Goal: Transaction & Acquisition: Purchase product/service

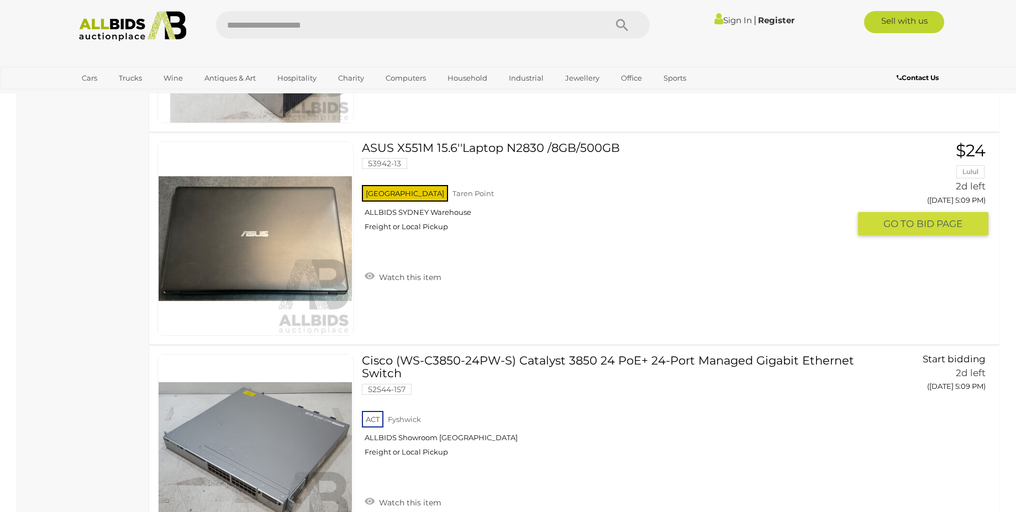
scroll to position [7353, 0]
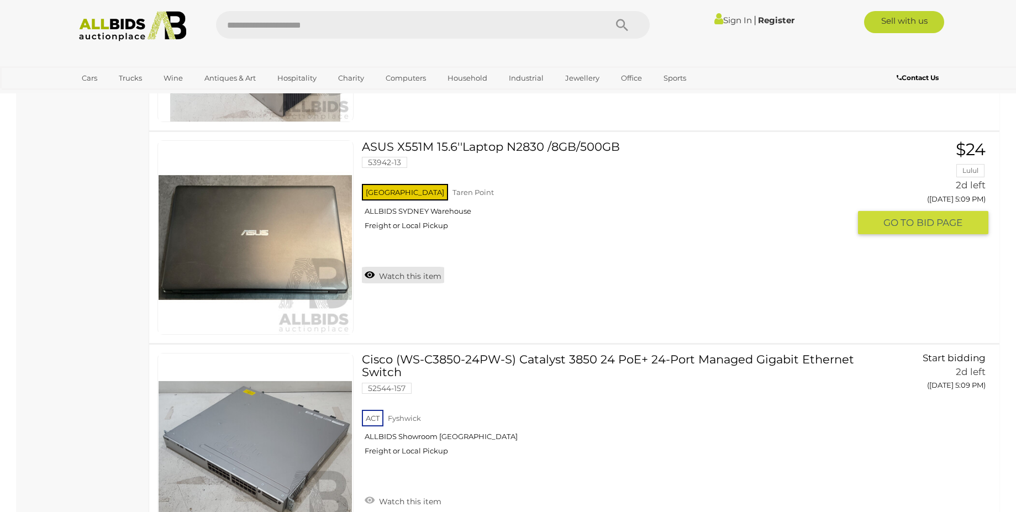
click at [372, 273] on link "Watch this item" at bounding box center [403, 275] width 82 height 17
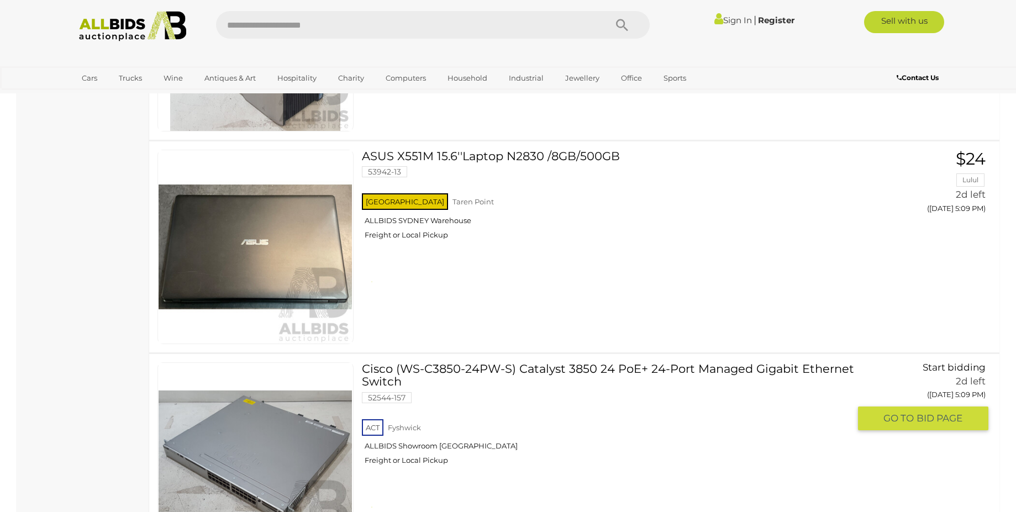
scroll to position [7343, 0]
click at [720, 19] on link "Sign In" at bounding box center [733, 20] width 38 height 10
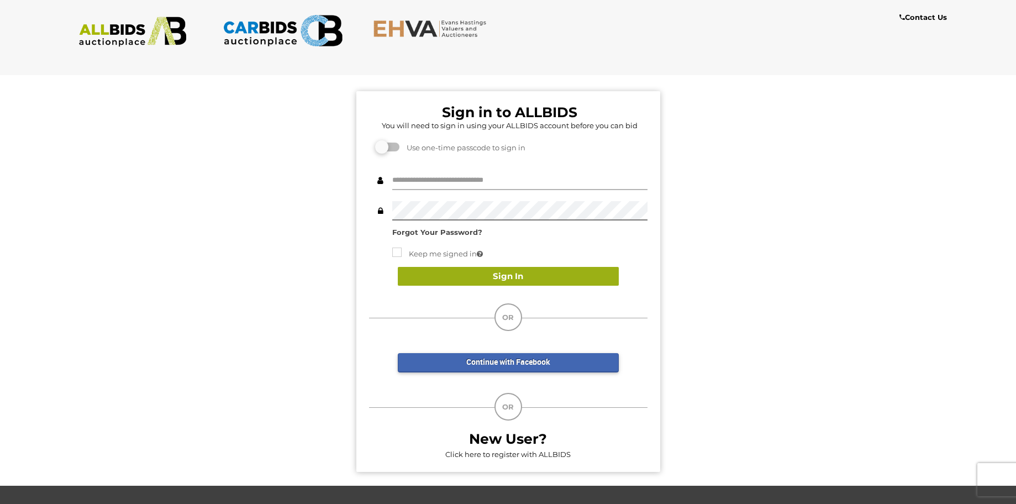
type input "**********"
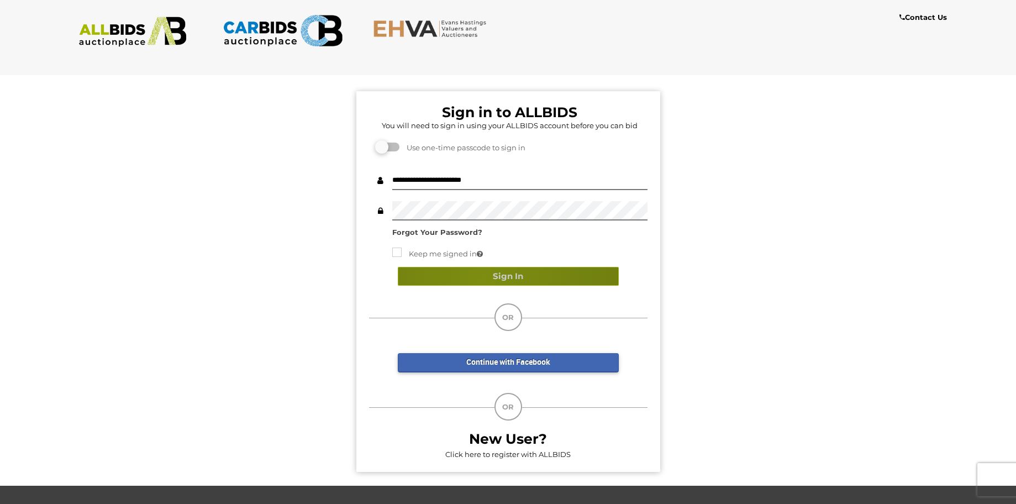
click at [482, 279] on button "Sign In" at bounding box center [508, 276] width 221 height 19
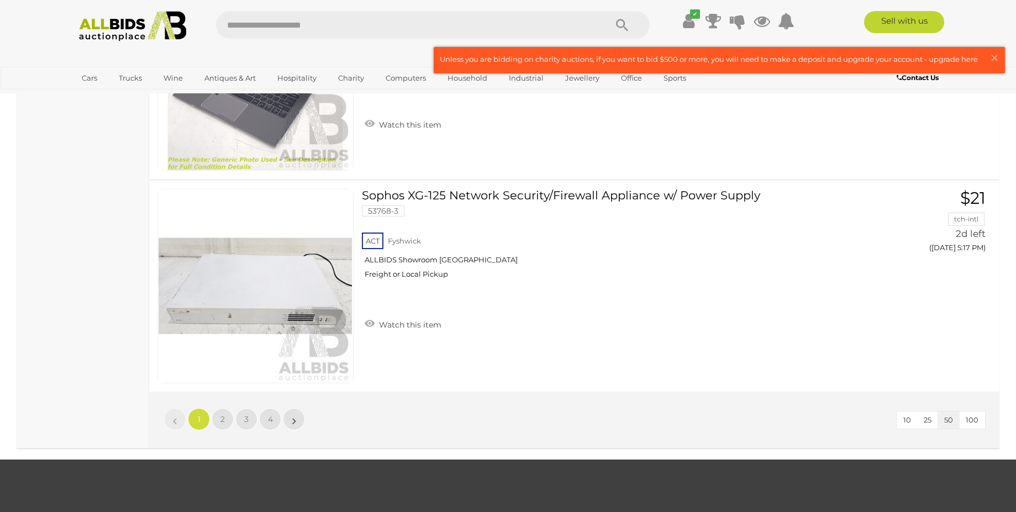
scroll to position [10523, 0]
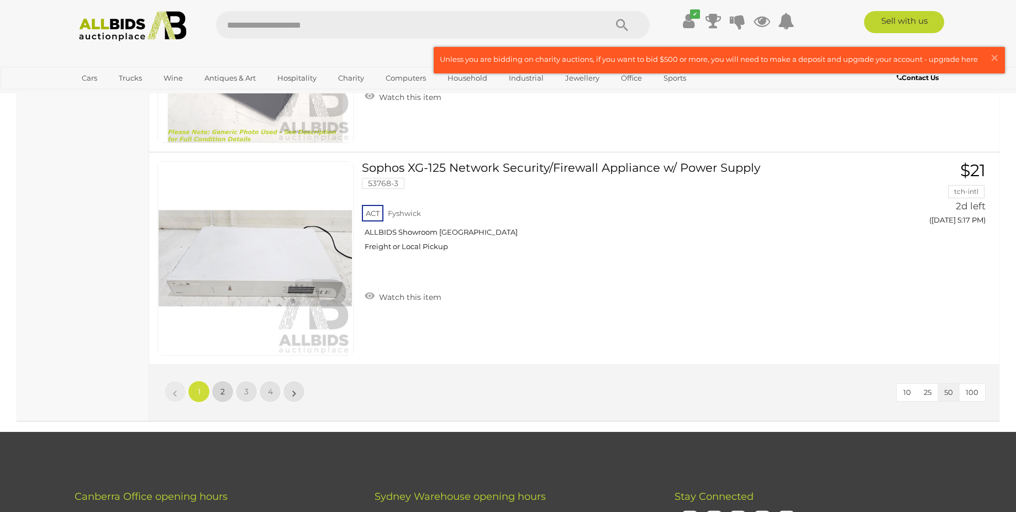
click at [228, 397] on link "2" at bounding box center [223, 392] width 22 height 22
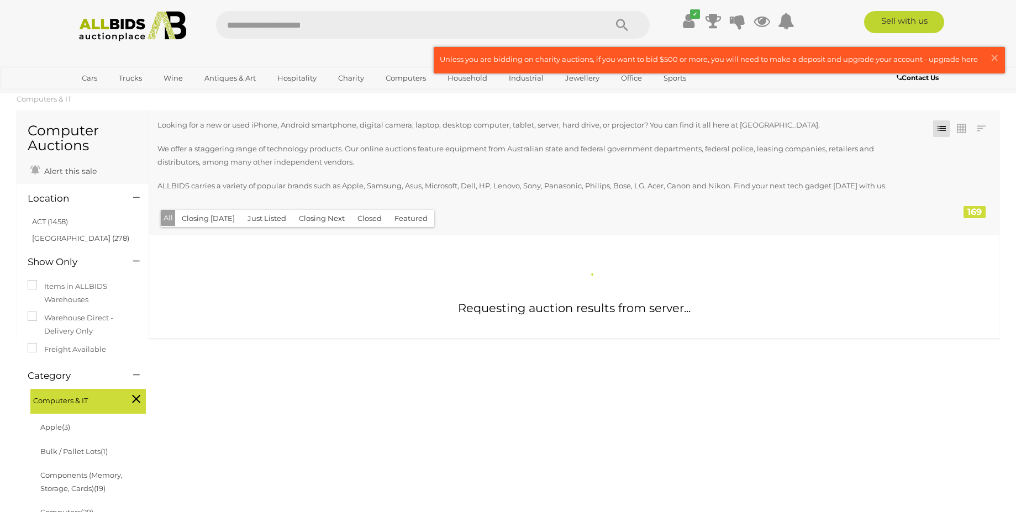
scroll to position [15, 0]
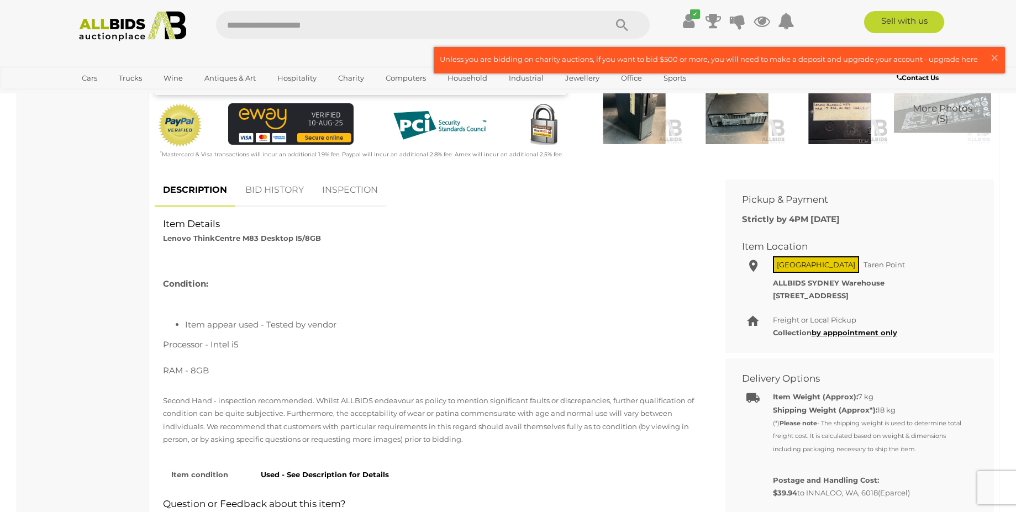
scroll to position [318, 0]
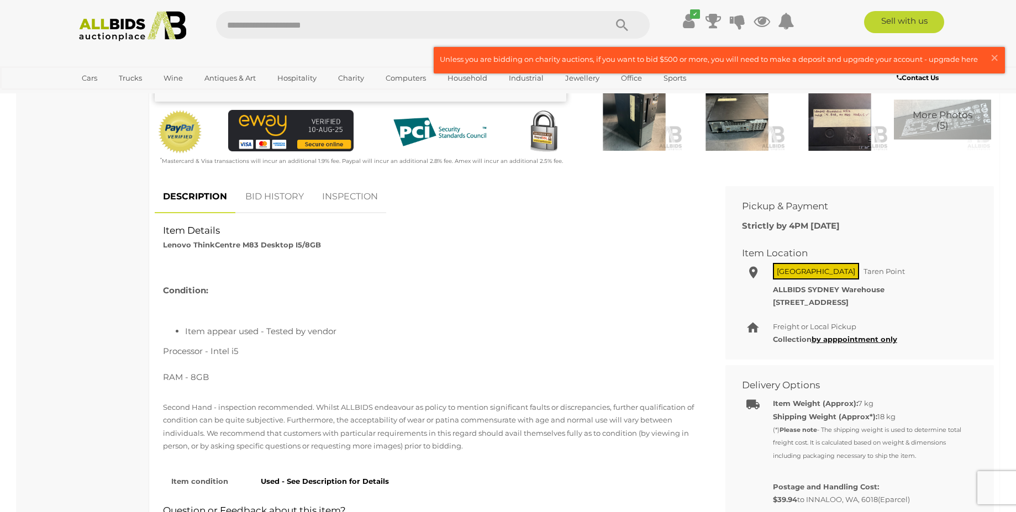
click at [267, 206] on link "BID HISTORY" at bounding box center [274, 197] width 75 height 33
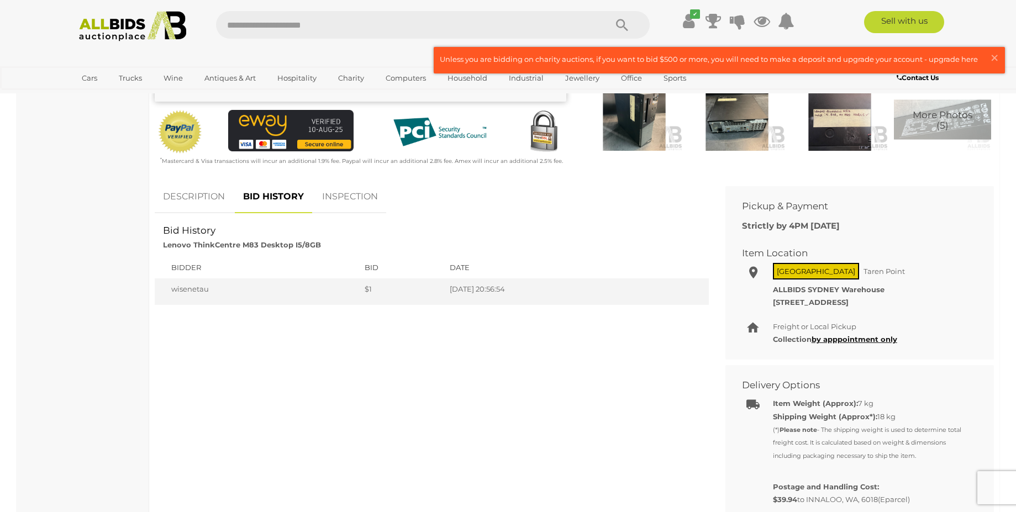
click at [367, 209] on link "INSPECTION" at bounding box center [350, 197] width 72 height 33
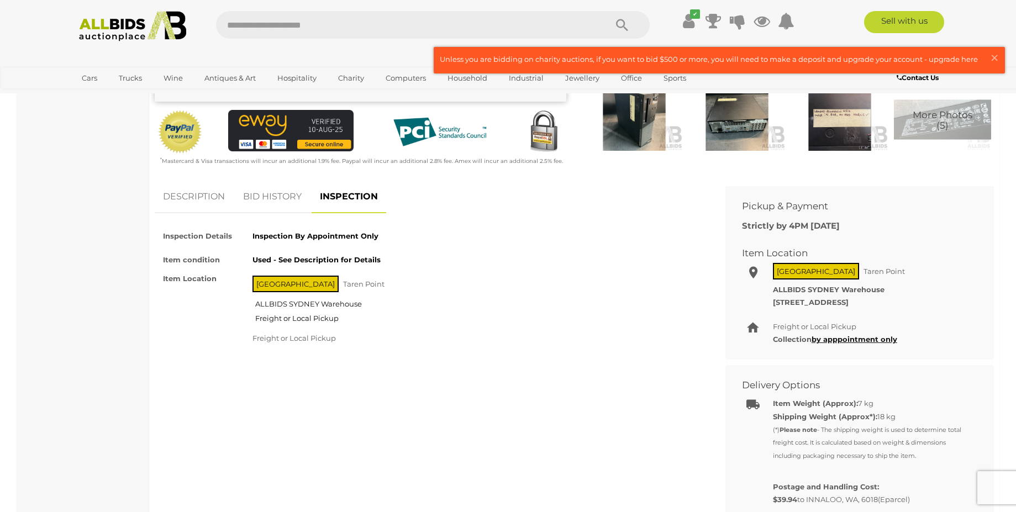
click at [290, 207] on link "BID HISTORY" at bounding box center [272, 197] width 75 height 33
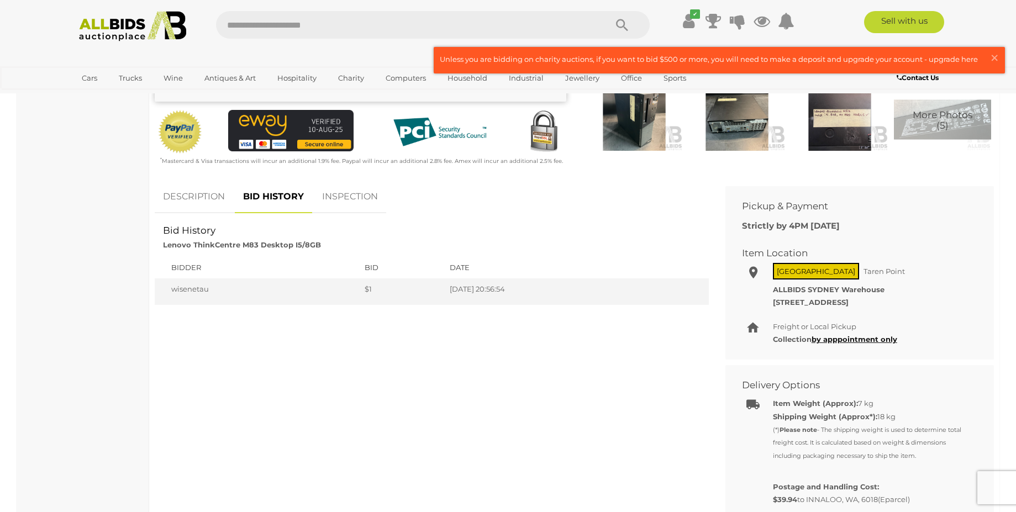
click at [201, 202] on link "DESCRIPTION" at bounding box center [194, 197] width 78 height 33
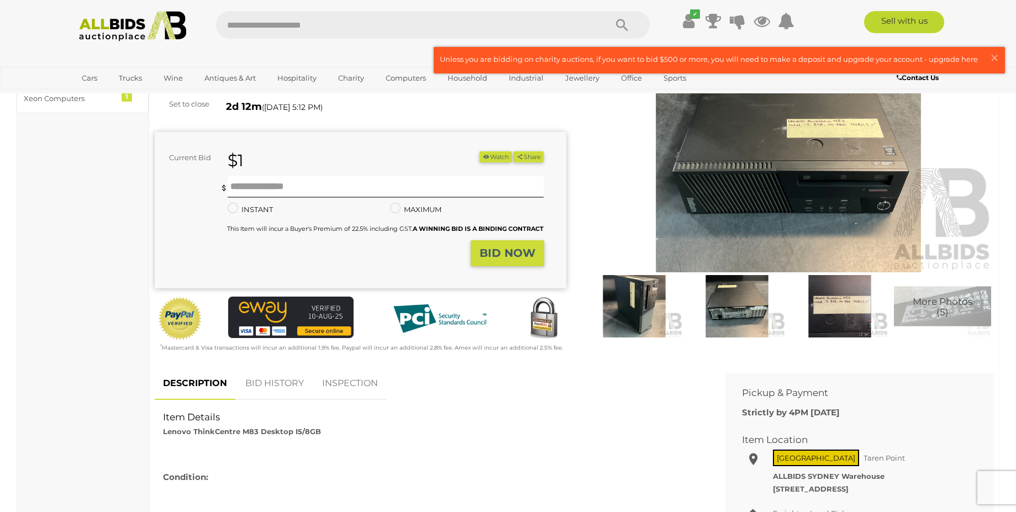
scroll to position [81, 0]
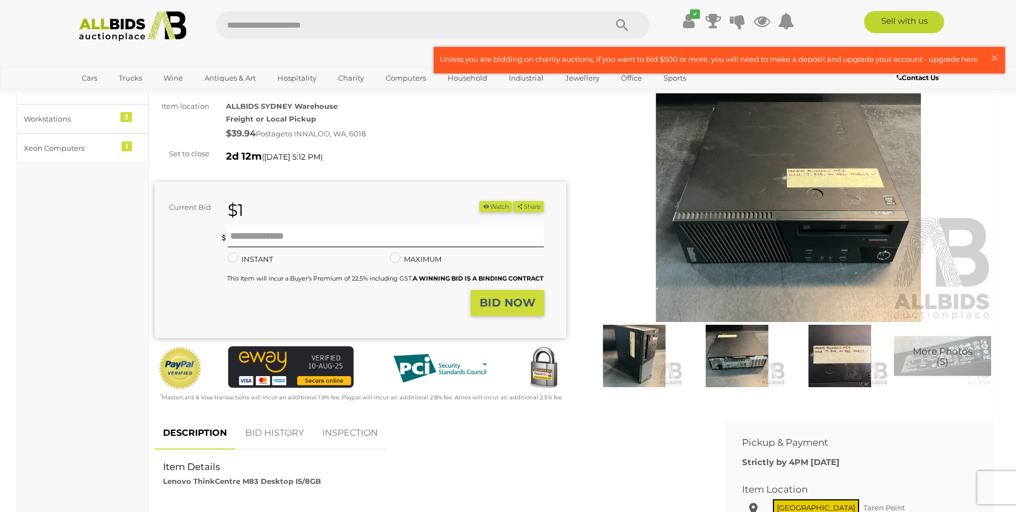
click at [634, 351] on img at bounding box center [634, 356] width 97 height 63
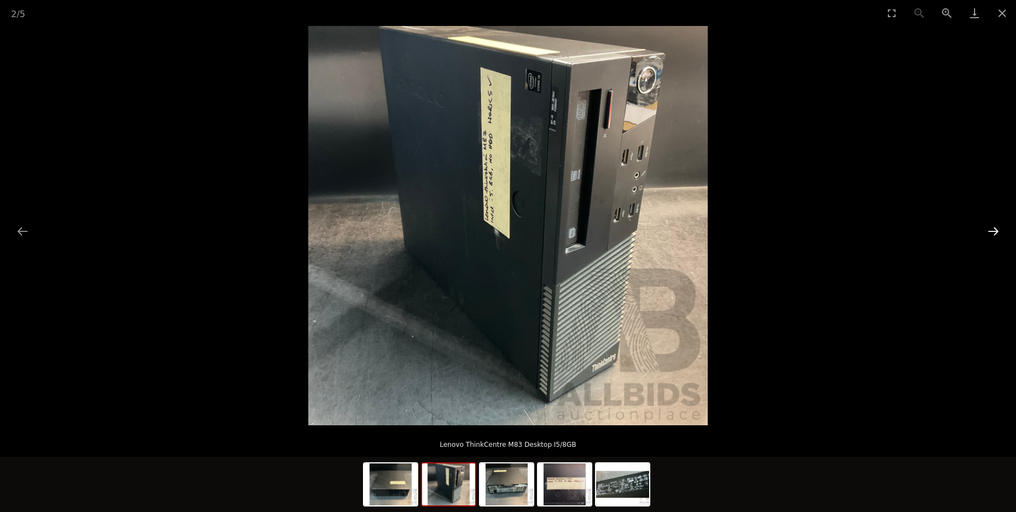
click at [992, 231] on button "Next slide" at bounding box center [993, 231] width 23 height 22
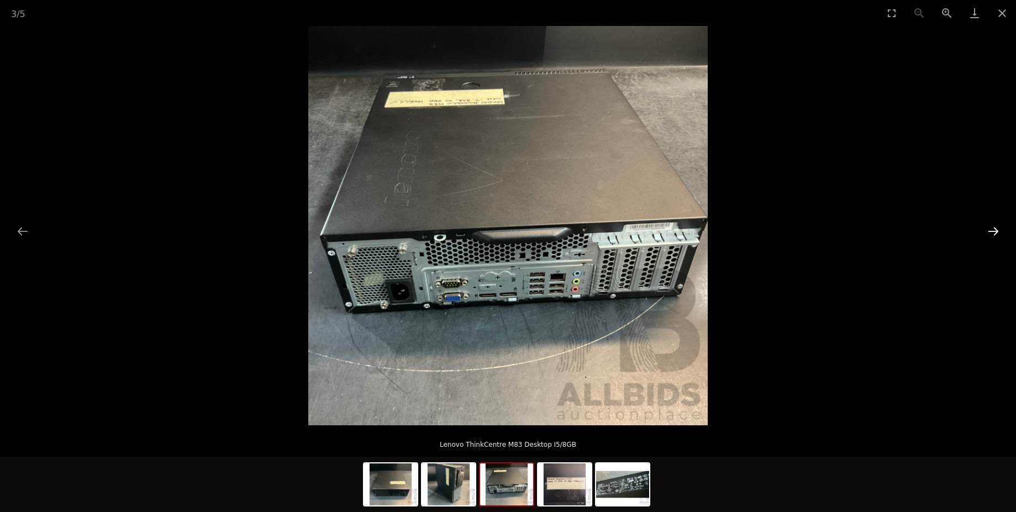
click at [992, 231] on button "Next slide" at bounding box center [993, 231] width 23 height 22
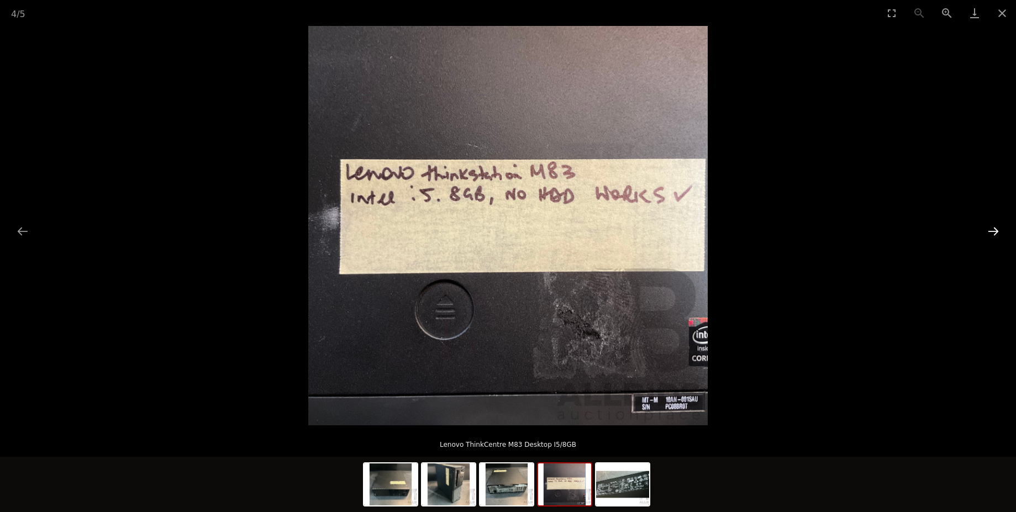
click at [992, 231] on button "Next slide" at bounding box center [993, 231] width 23 height 22
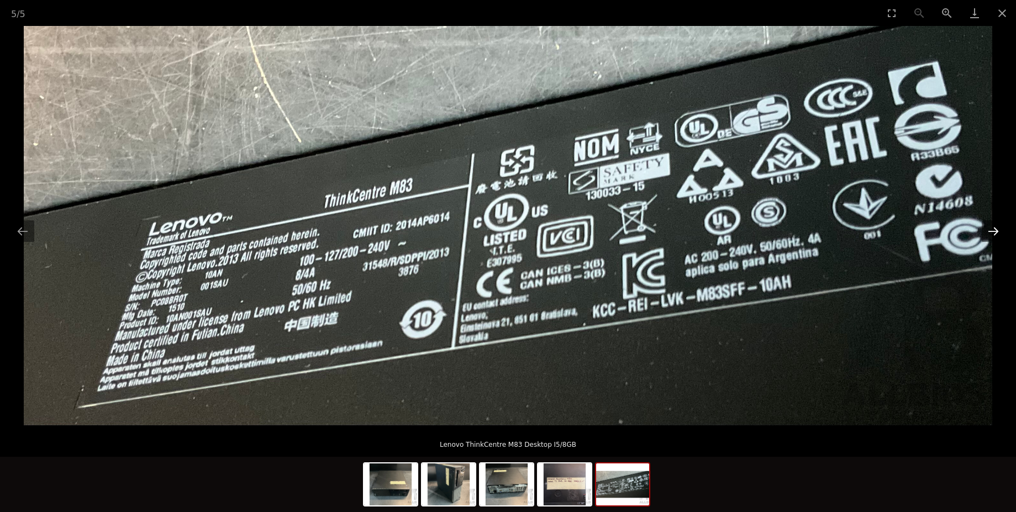
click at [992, 231] on button "Next slide" at bounding box center [993, 231] width 23 height 22
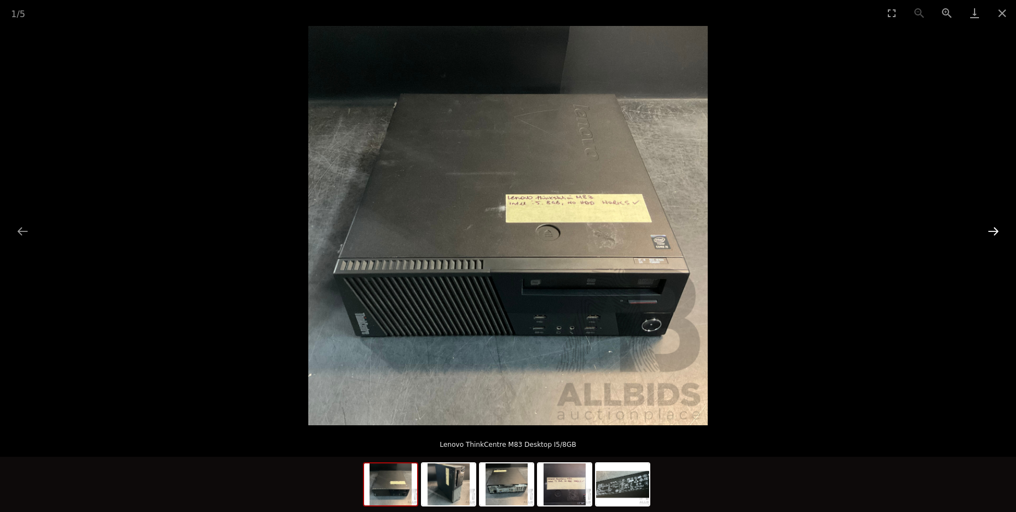
click at [992, 231] on button "Next slide" at bounding box center [993, 231] width 23 height 22
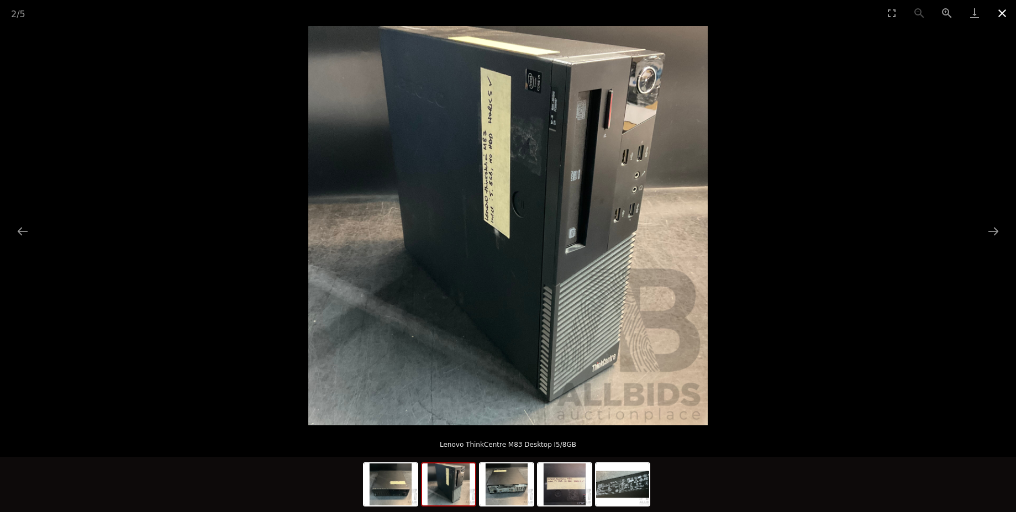
click at [1007, 14] on button "Close gallery" at bounding box center [1002, 13] width 28 height 26
